Goal: Information Seeking & Learning: Check status

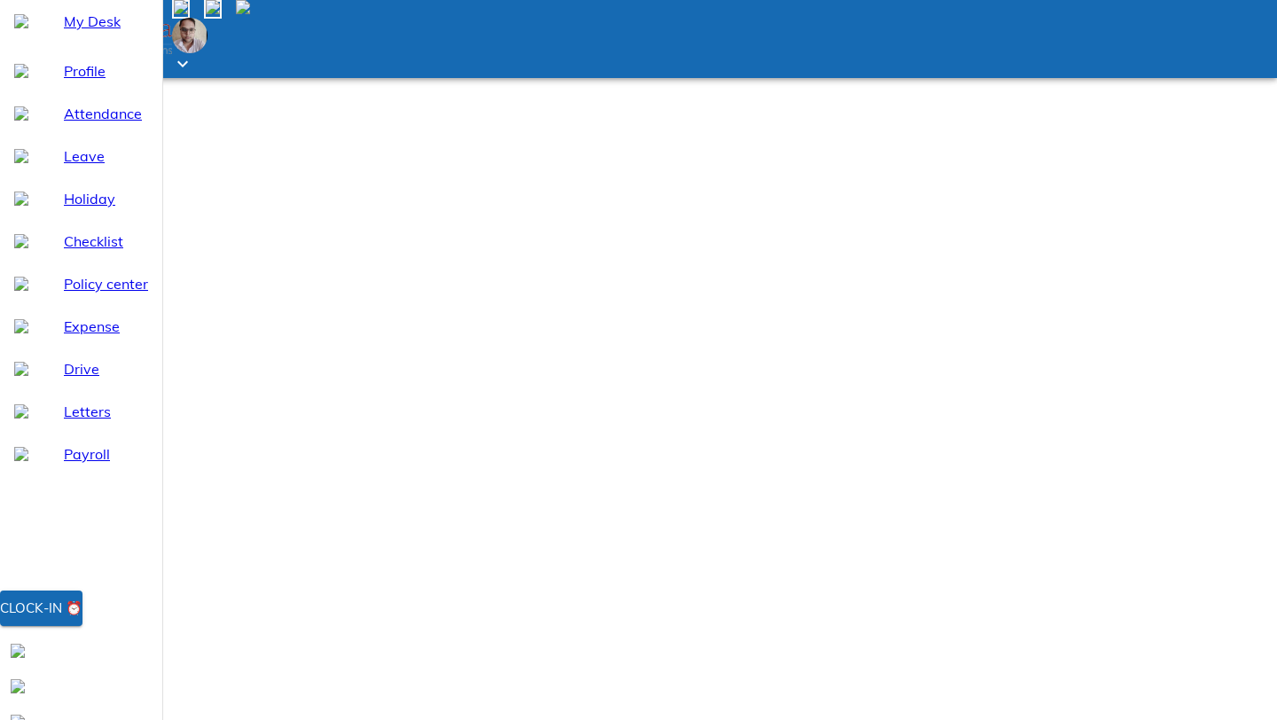
click at [69, 465] on span "Payroll" at bounding box center [106, 453] width 84 height 21
click at [85, 259] on div "Checklist" at bounding box center [81, 241] width 162 height 43
click at [99, 209] on span "Holiday" at bounding box center [106, 198] width 84 height 21
click at [74, 167] on span "Leave" at bounding box center [106, 155] width 84 height 21
select select "10"
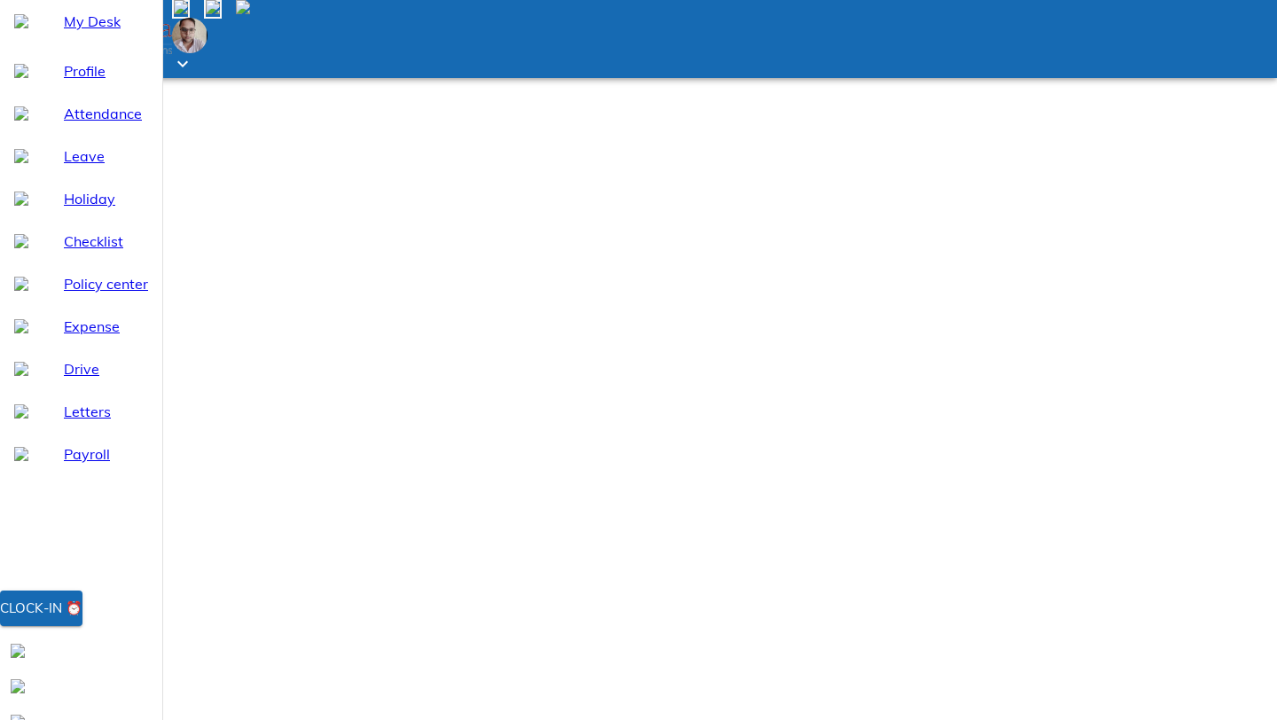
drag, startPoint x: 328, startPoint y: 211, endPoint x: 431, endPoint y: 212, distance: 102.8
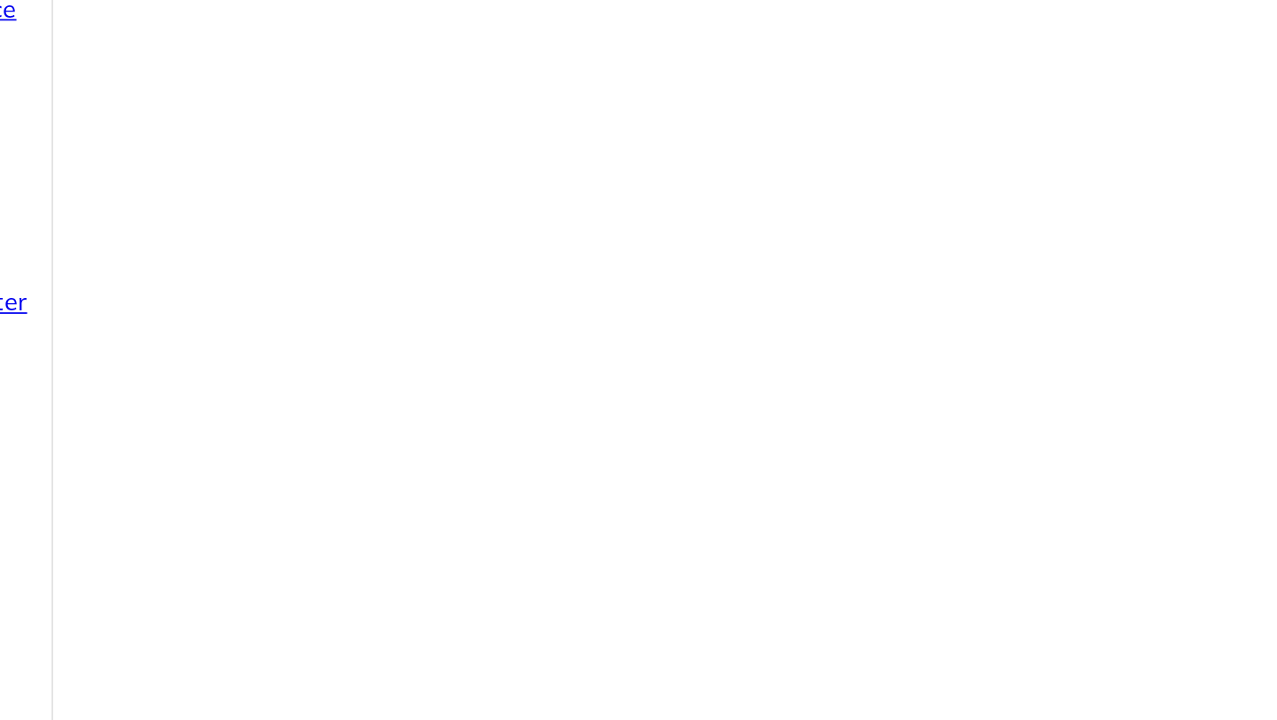
drag, startPoint x: 323, startPoint y: 210, endPoint x: 416, endPoint y: 213, distance: 93.1
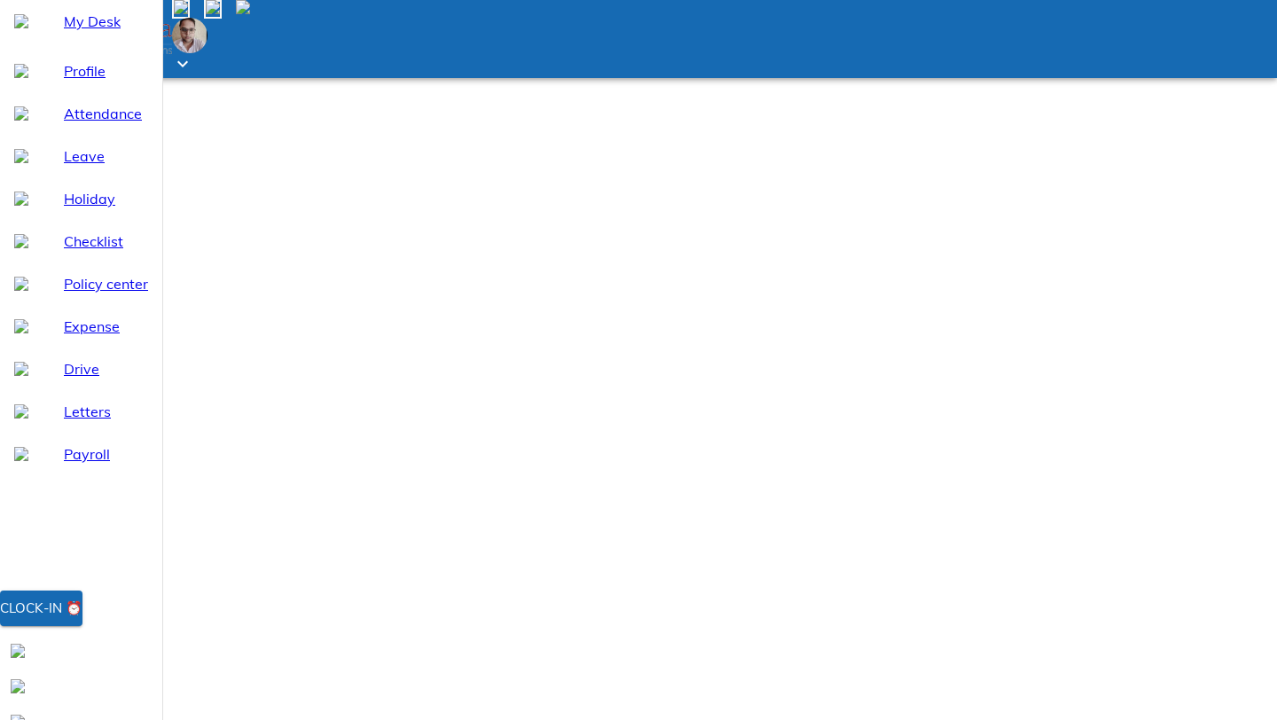
drag, startPoint x: 305, startPoint y: 213, endPoint x: 394, endPoint y: 213, distance: 88.7
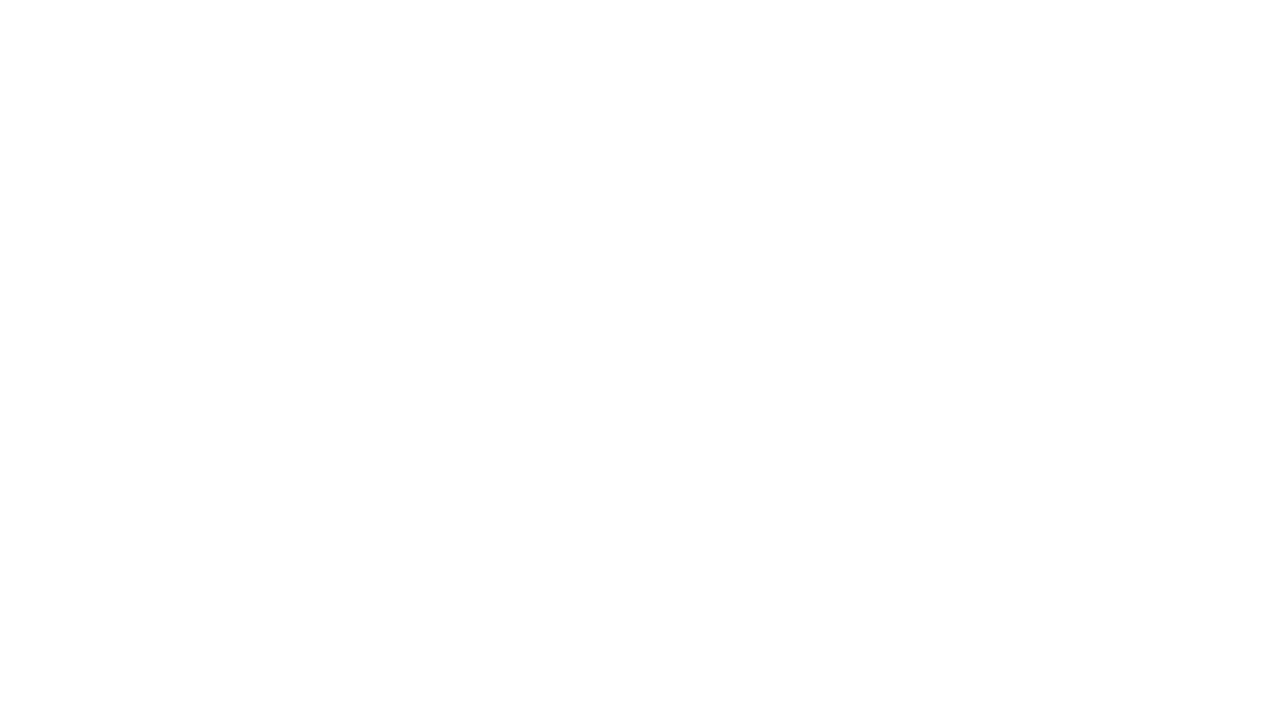
drag, startPoint x: 328, startPoint y: 210, endPoint x: 395, endPoint y: 211, distance: 67.4
